Goal: Check status: Check status

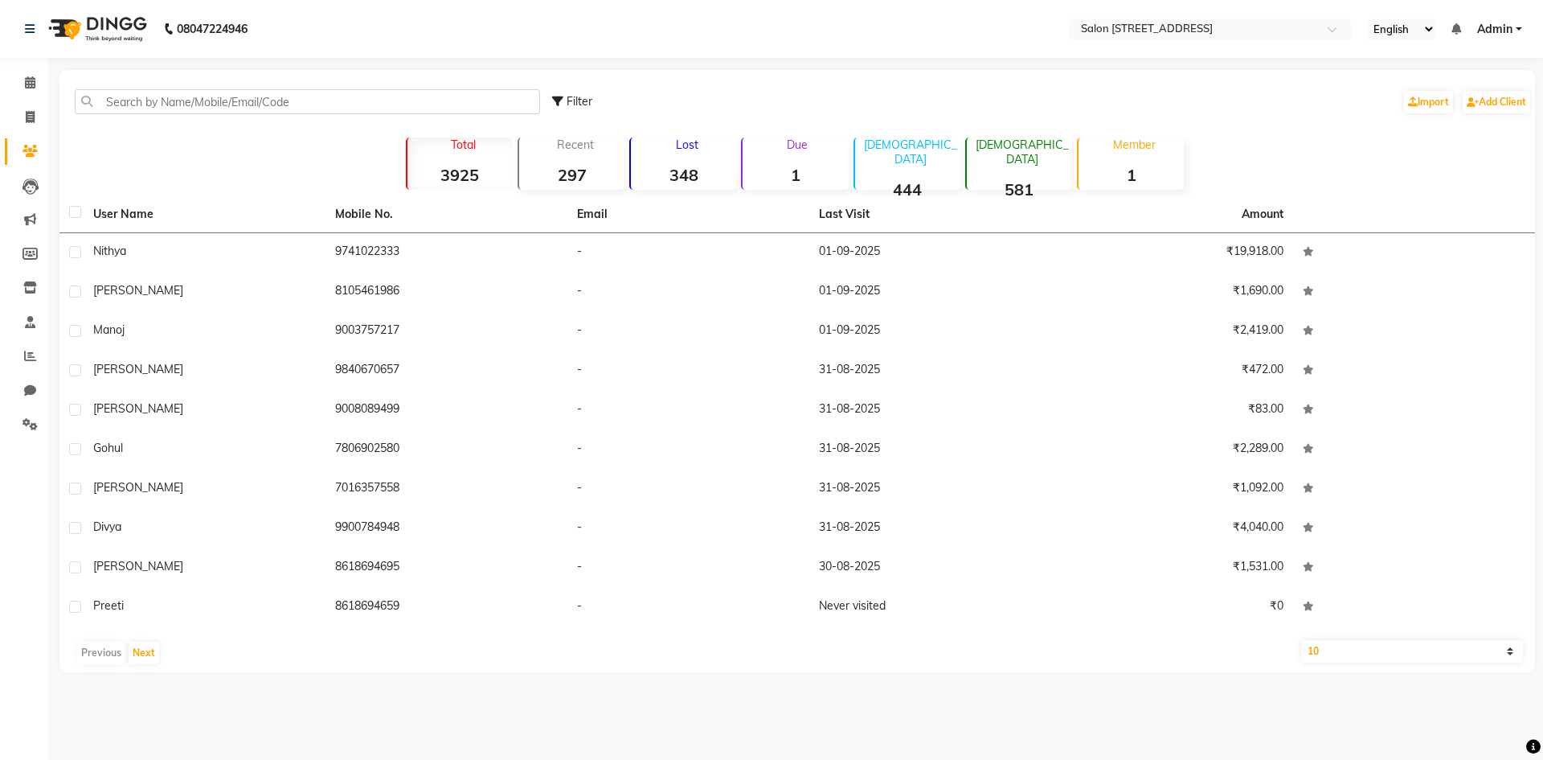
drag, startPoint x: 96, startPoint y: 25, endPoint x: 105, endPoint y: 23, distance: 9.2
click at [96, 25] on img at bounding box center [96, 28] width 110 height 45
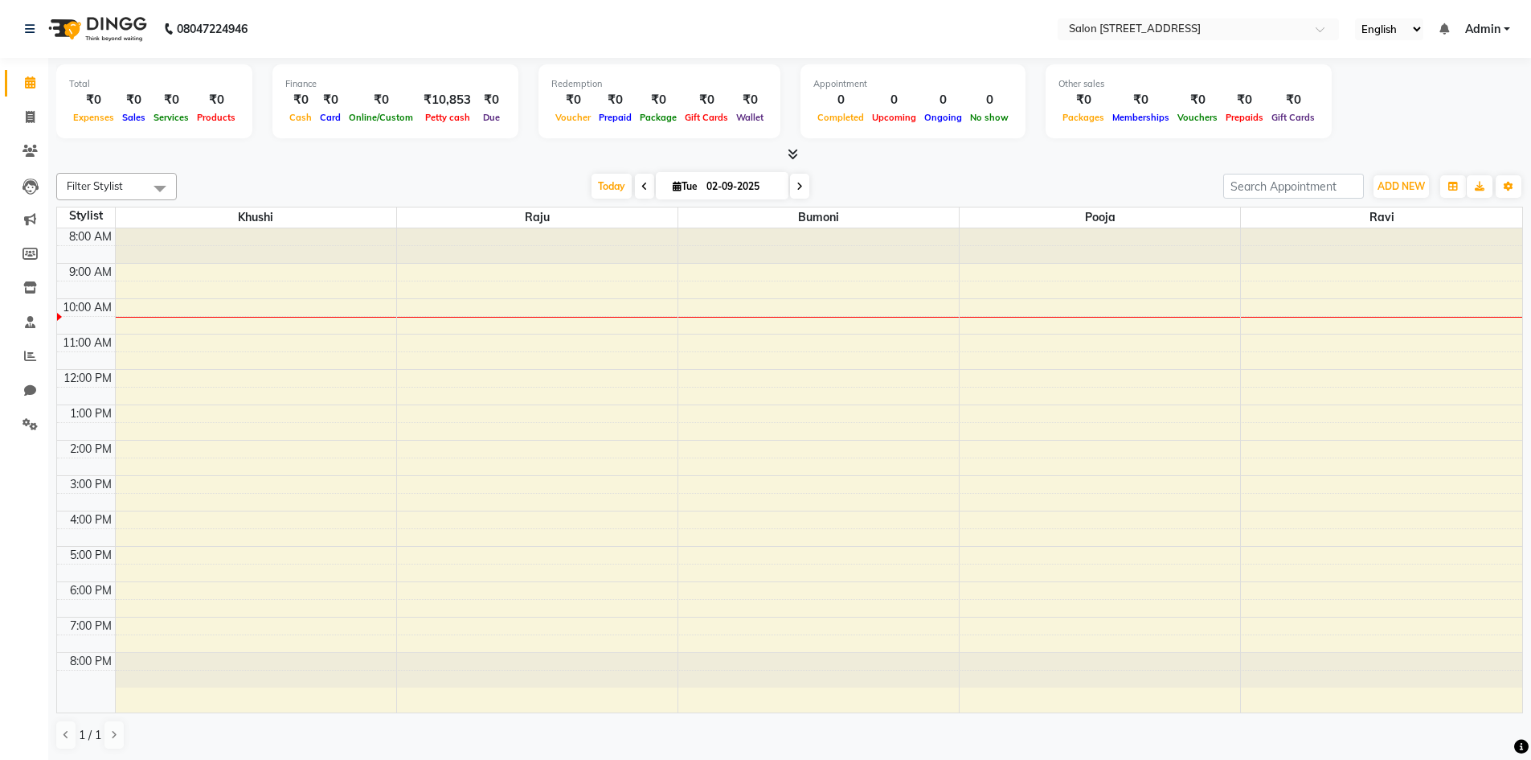
click at [642, 183] on icon at bounding box center [644, 187] width 6 height 10
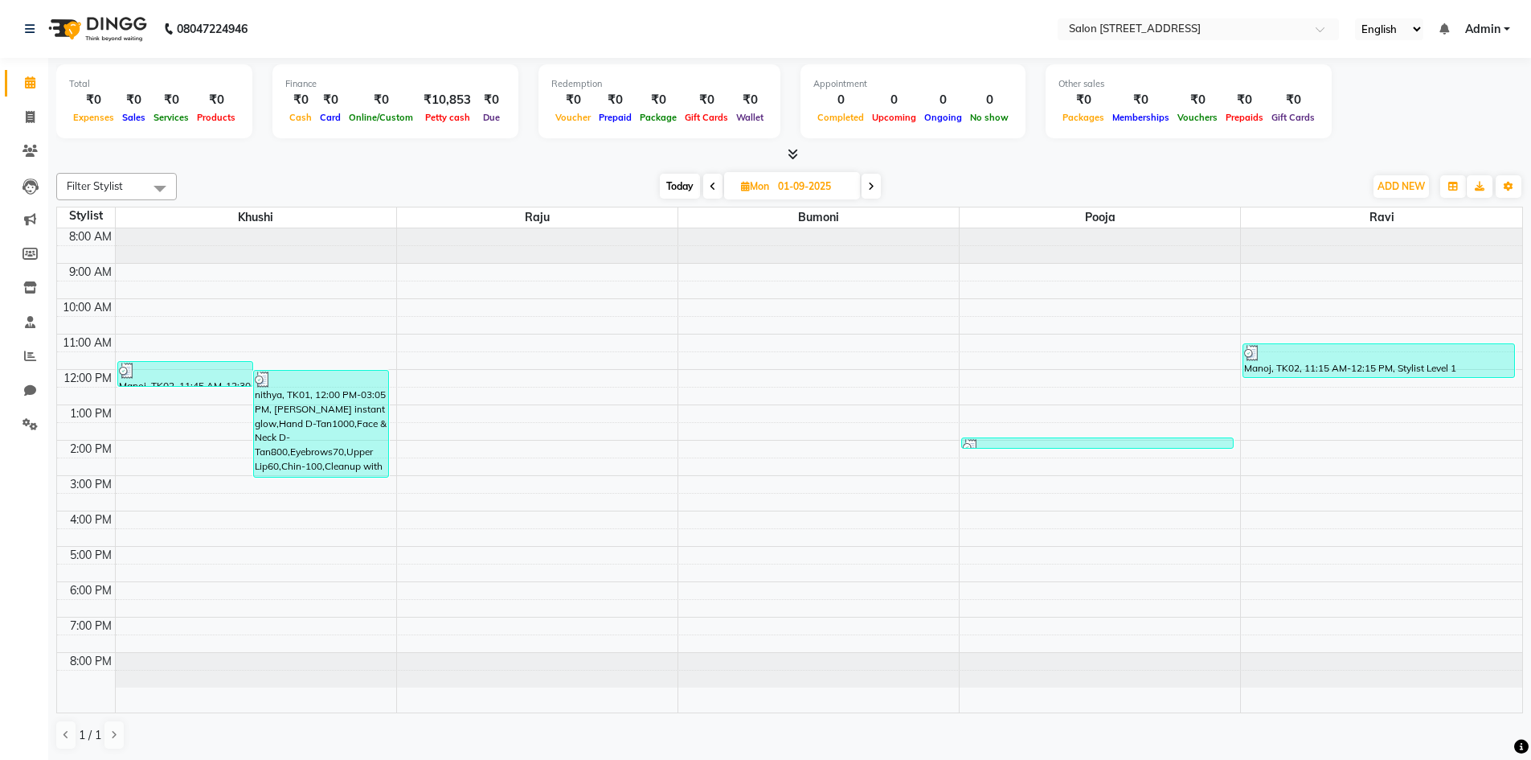
scroll to position [1, 0]
click at [976, 170] on div "Filter Stylist Select All Bumoni Khushi pooja Raju ravi [DATE] [DATE] Toggle Dr…" at bounding box center [789, 461] width 1467 height 590
click at [879, 182] on span at bounding box center [871, 186] width 19 height 25
type input "02-09-2025"
